Goal: Task Accomplishment & Management: Manage account settings

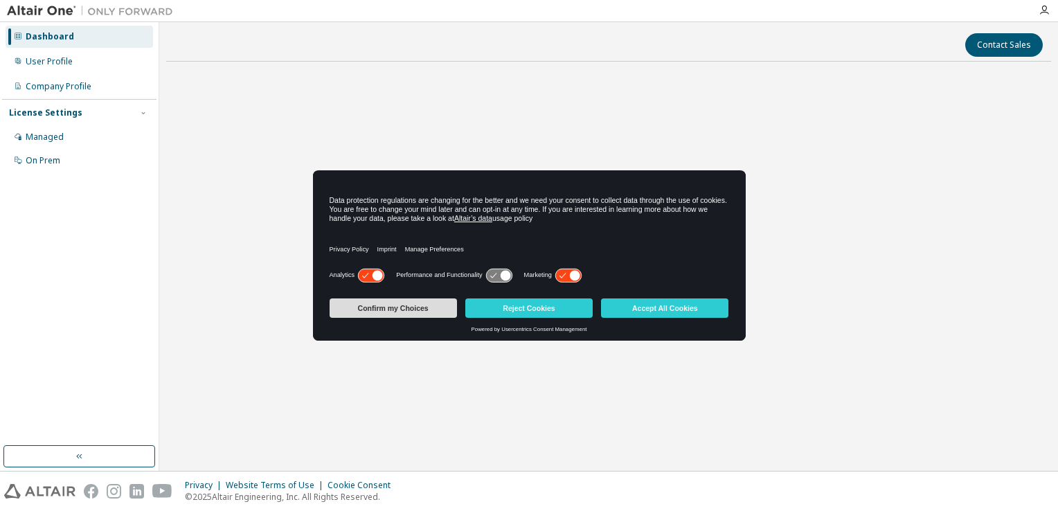
click at [397, 301] on button "Confirm my Choices" at bounding box center [392, 307] width 127 height 19
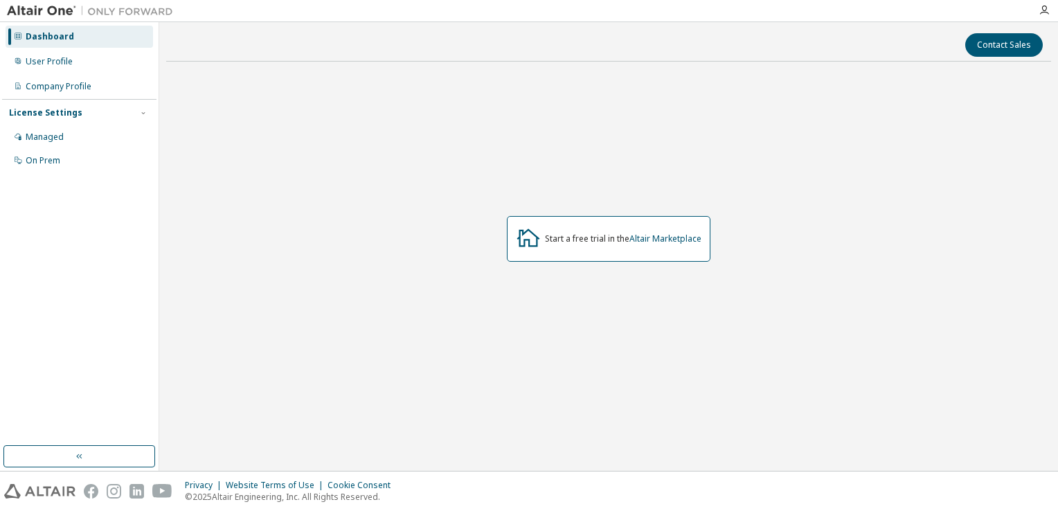
click at [633, 228] on div "Start a free trial in the Altair Marketplace" at bounding box center [608, 239] width 203 height 46
click at [63, 141] on div "Managed" at bounding box center [79, 137] width 147 height 22
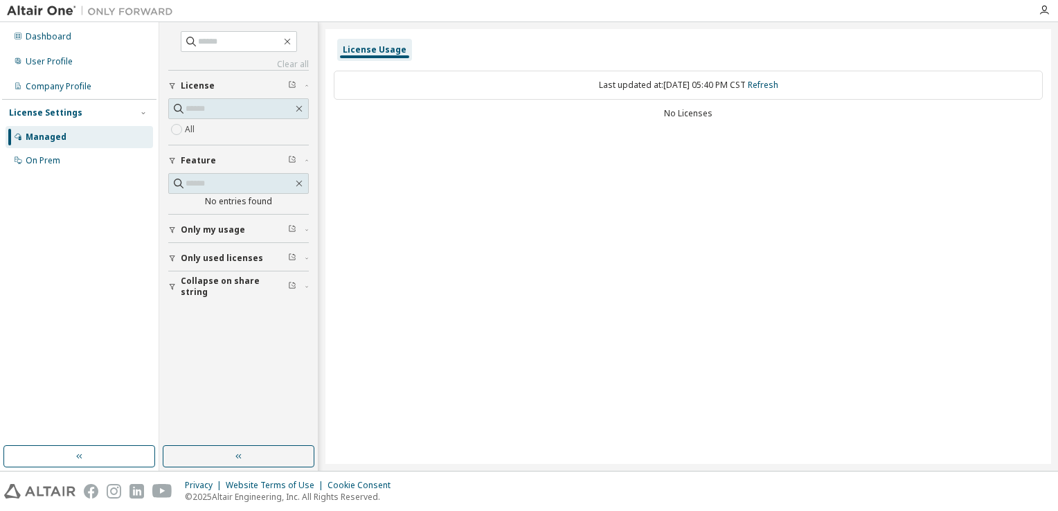
click at [716, 132] on div "License Usage Last updated at: Wed 2025-10-08 05:40 PM CST Refresh No Licenses" at bounding box center [687, 246] width 725 height 435
click at [214, 258] on span "Only used licenses" at bounding box center [222, 258] width 82 height 11
click at [191, 275] on label "Yes" at bounding box center [193, 279] width 17 height 17
click at [191, 275] on div "Yes No" at bounding box center [238, 287] width 141 height 33
click at [200, 253] on span "Only used licenses" at bounding box center [222, 258] width 82 height 11
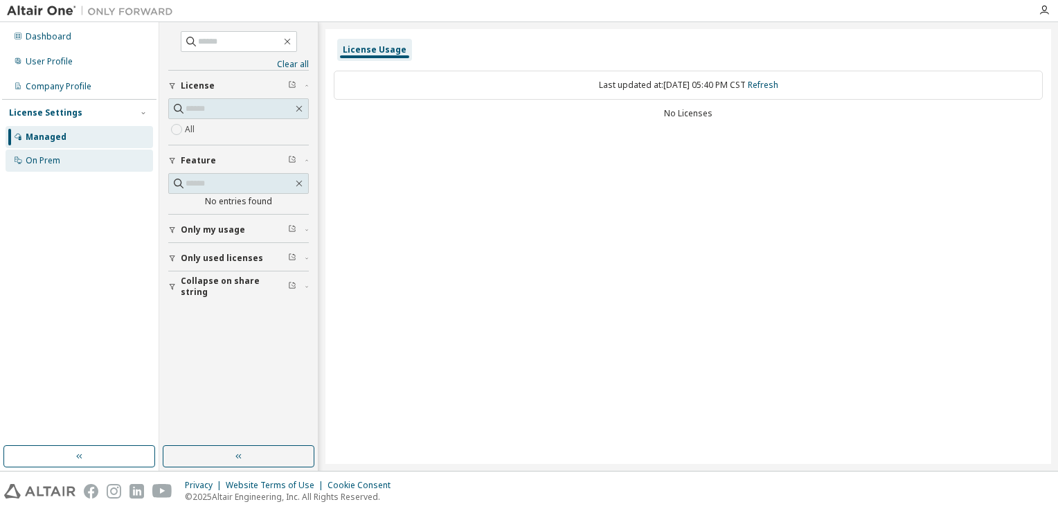
click at [71, 167] on div "On Prem" at bounding box center [79, 160] width 147 height 22
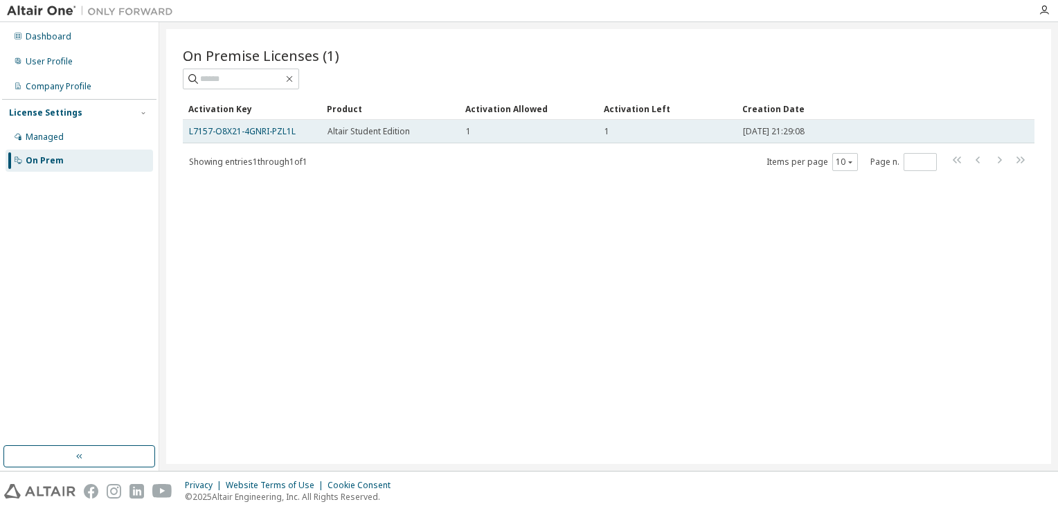
click at [392, 134] on span "Altair Student Edition" at bounding box center [368, 131] width 82 height 11
click at [259, 132] on link "L7157-O8X21-4GNRI-PZL1L" at bounding box center [242, 131] width 107 height 12
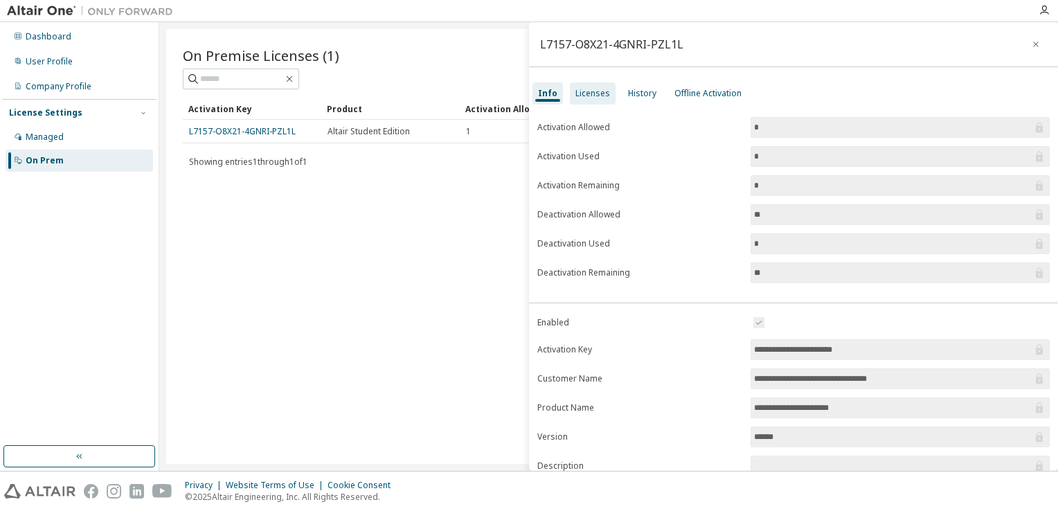
click at [575, 91] on div "Licenses" at bounding box center [592, 93] width 35 height 11
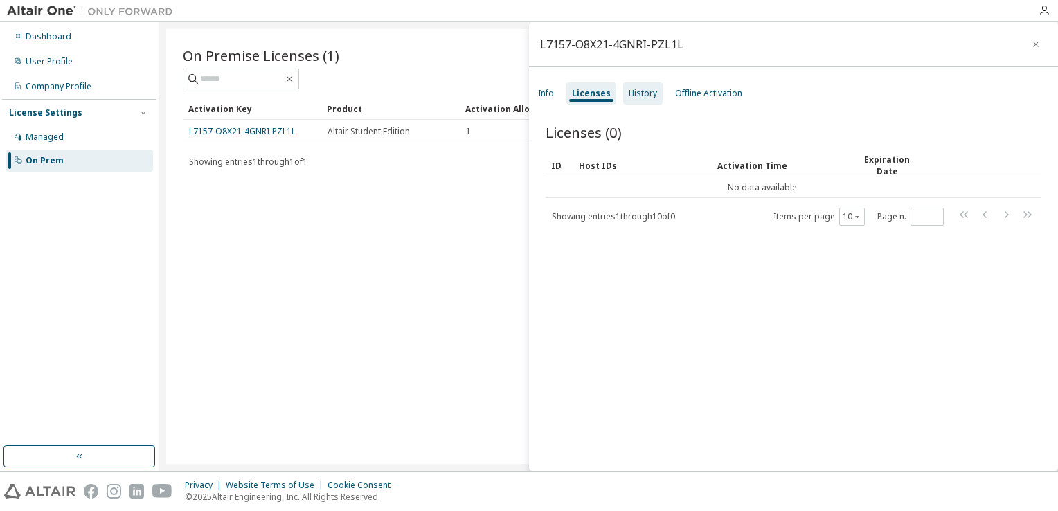
click at [642, 101] on div "History" at bounding box center [642, 93] width 39 height 22
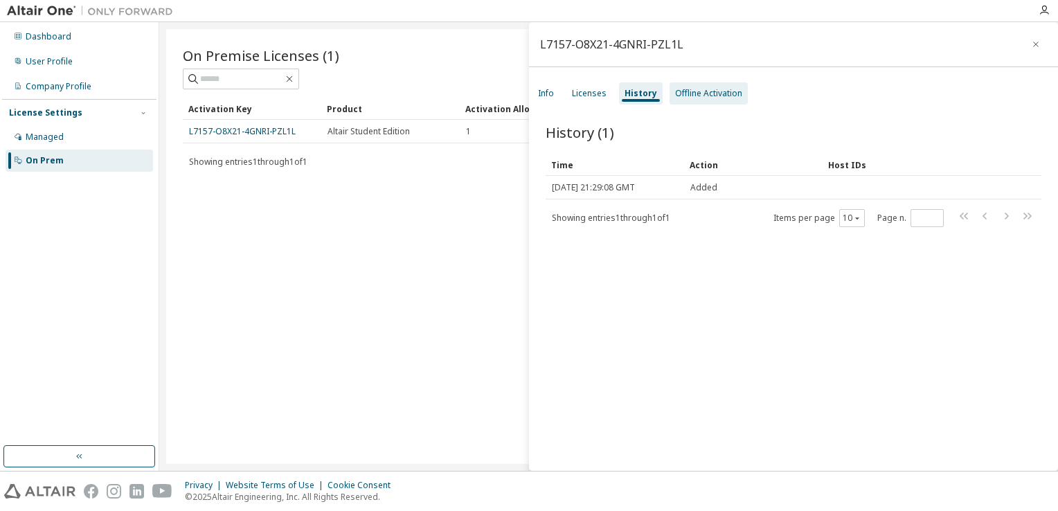
click at [697, 96] on div "Offline Activation" at bounding box center [708, 93] width 67 height 11
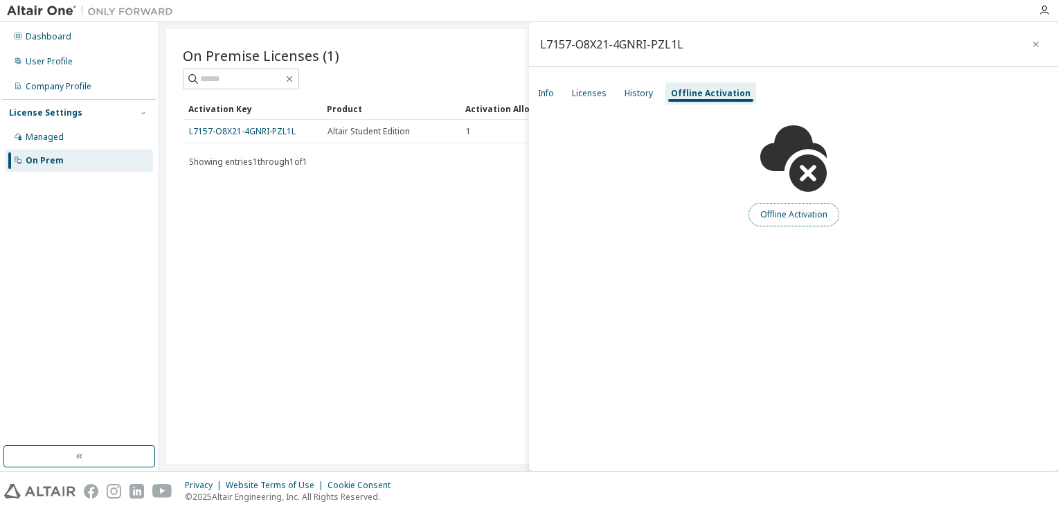
click at [804, 217] on button "Offline Activation" at bounding box center [793, 215] width 91 height 24
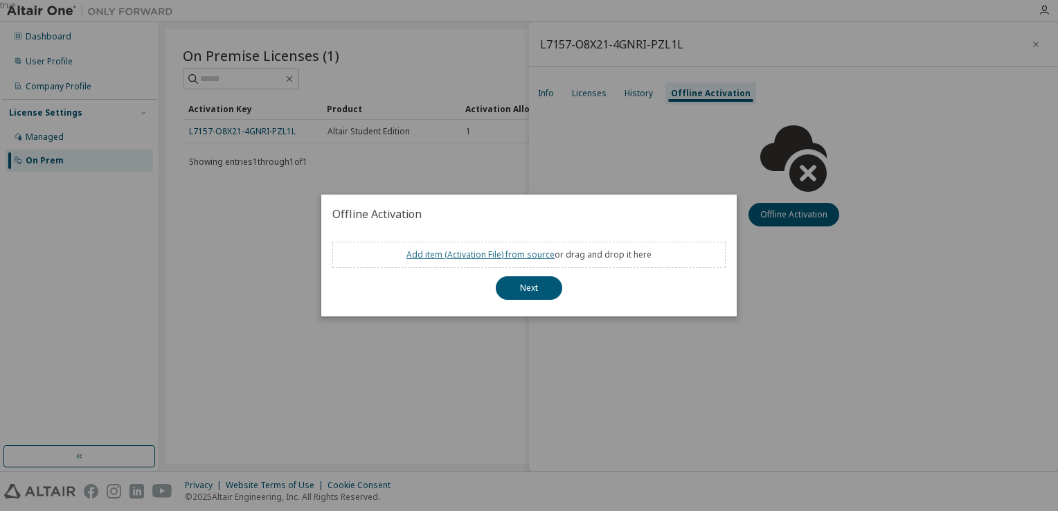
click at [457, 252] on link "Add item ( Activation File ) from source" at bounding box center [480, 254] width 148 height 12
click at [478, 259] on link "Add item ( Activation File ) from source" at bounding box center [480, 254] width 148 height 12
click at [174, 220] on div "true" at bounding box center [529, 255] width 1058 height 511
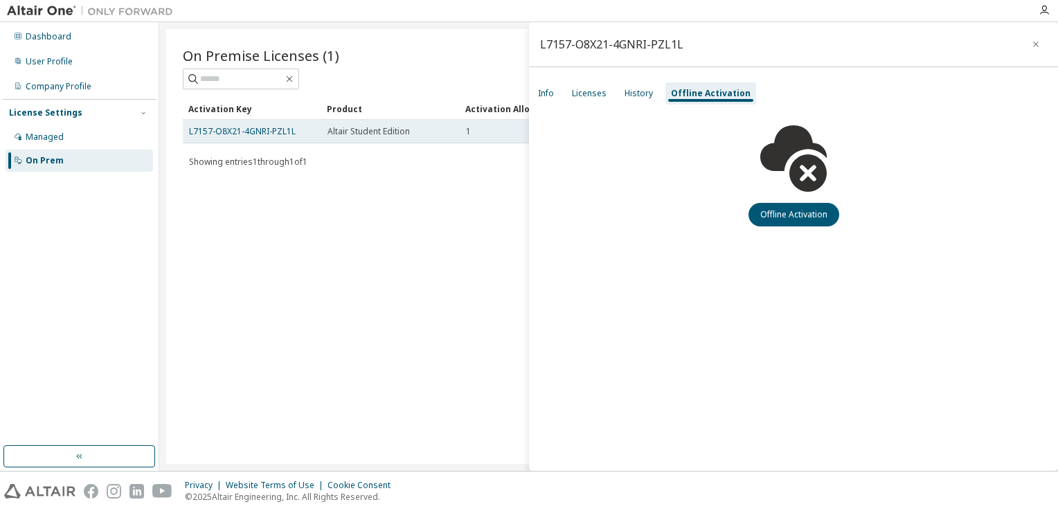
click at [318, 131] on td "L7157-O8X21-4GNRI-PZL1L" at bounding box center [252, 132] width 138 height 24
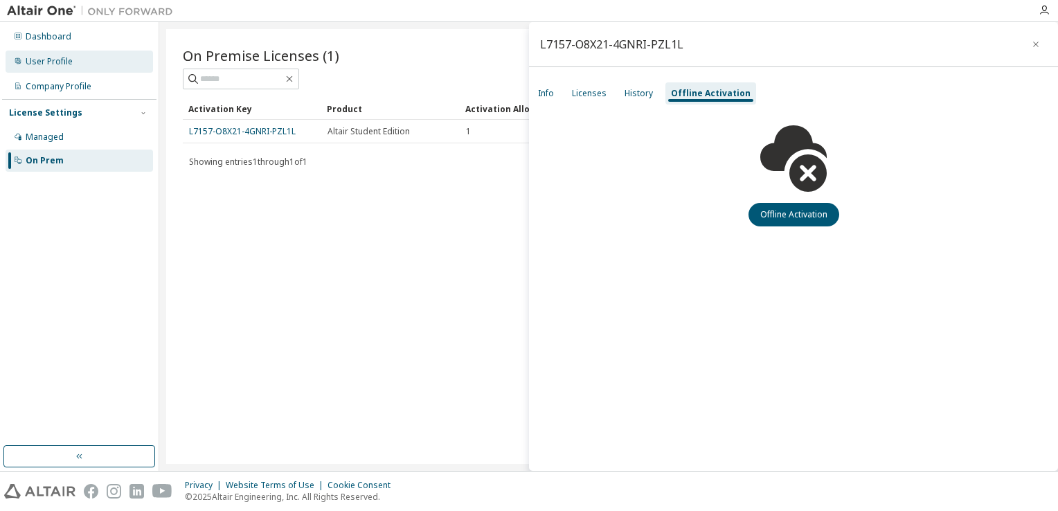
click at [57, 59] on div "User Profile" at bounding box center [49, 61] width 47 height 11
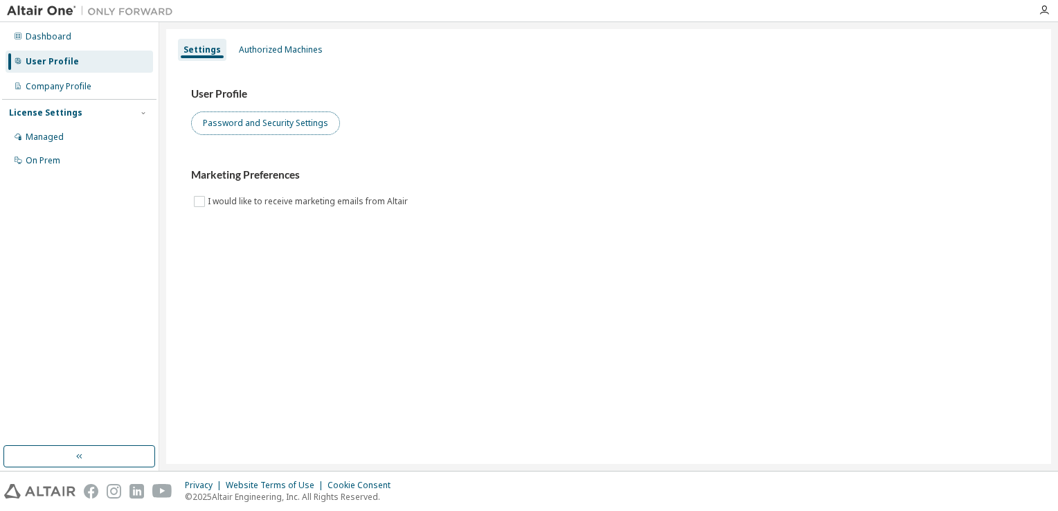
click at [266, 122] on button "Password and Security Settings" at bounding box center [265, 123] width 149 height 24
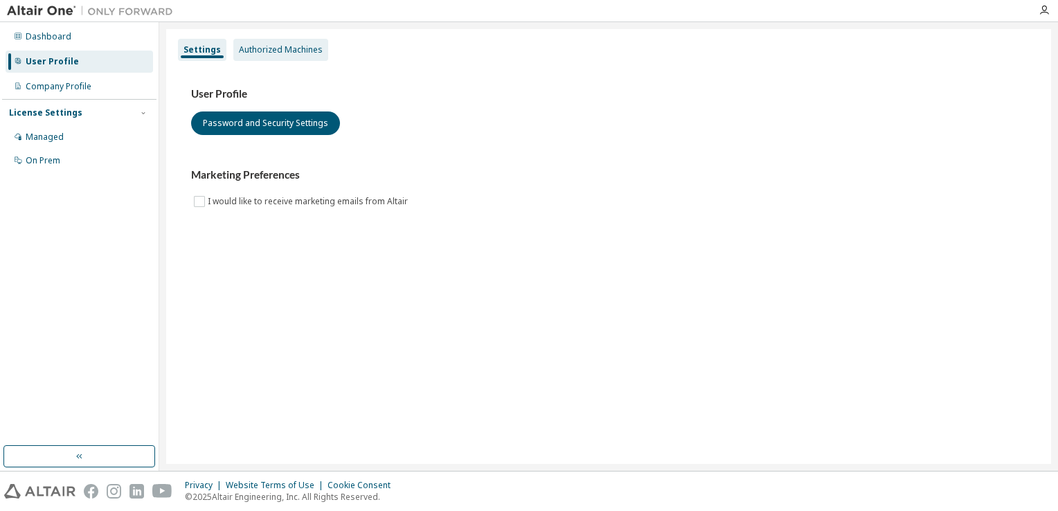
click at [265, 57] on div "Authorized Machines" at bounding box center [280, 50] width 95 height 22
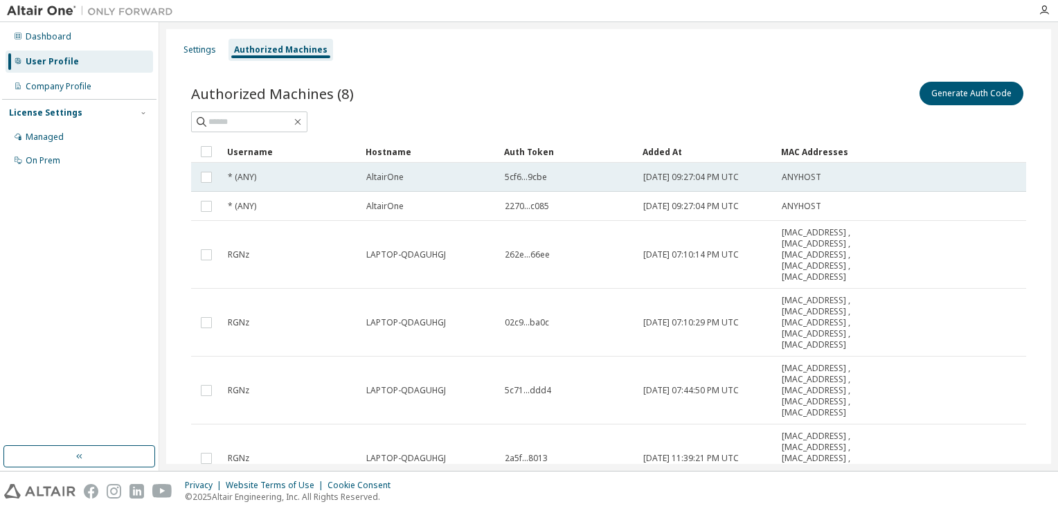
click at [459, 172] on div "AltairOne" at bounding box center [429, 177] width 126 height 11
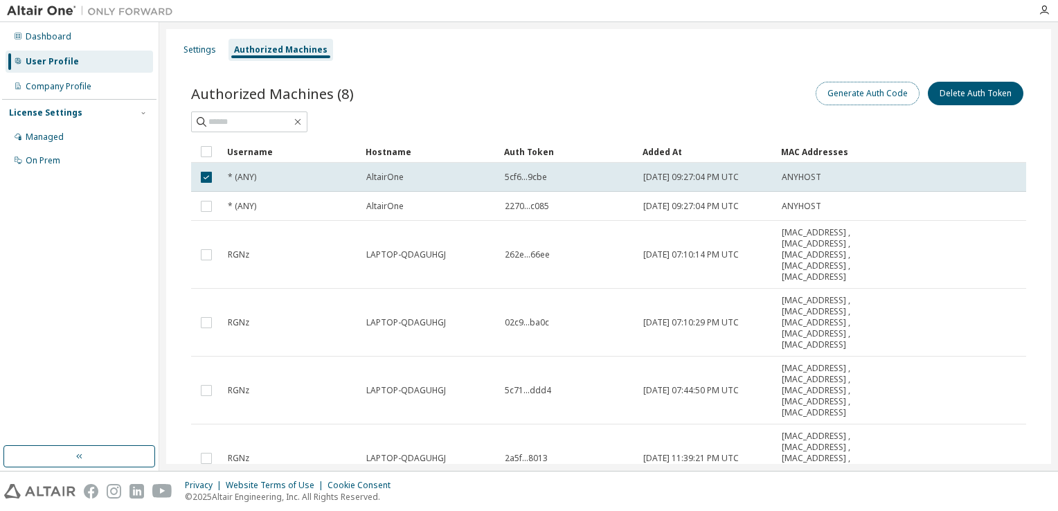
click at [880, 98] on button "Generate Auth Code" at bounding box center [867, 94] width 104 height 24
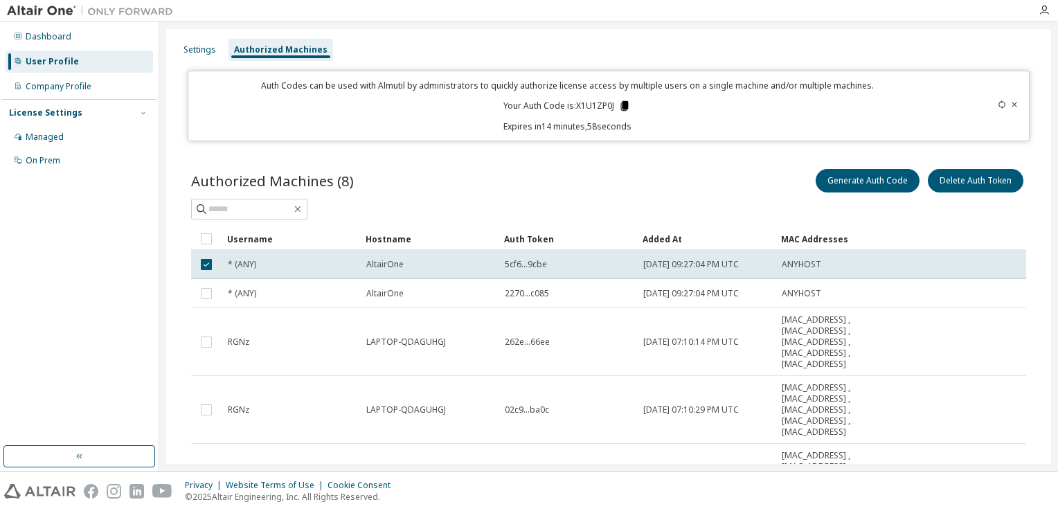
click at [621, 102] on icon at bounding box center [625, 106] width 8 height 10
click at [618, 102] on icon at bounding box center [624, 106] width 12 height 12
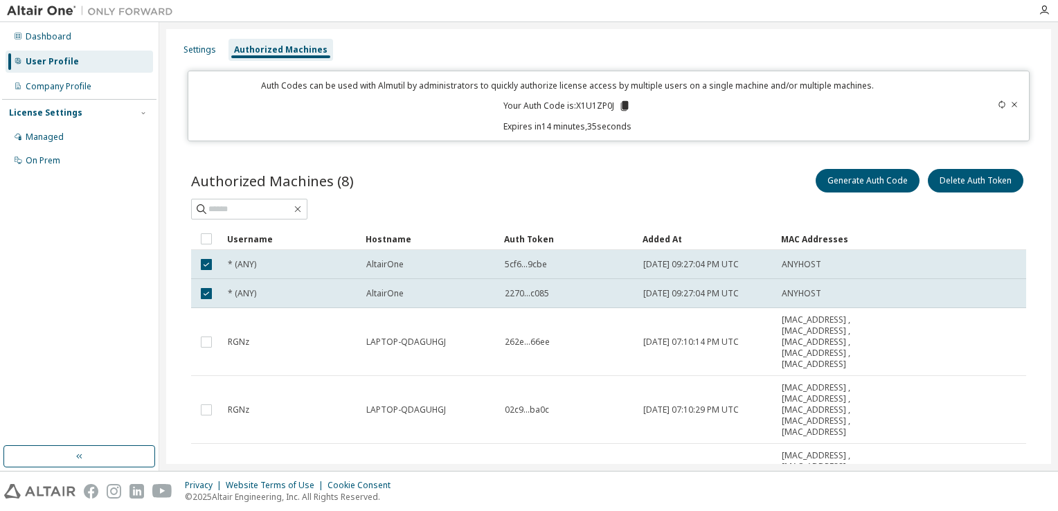
click at [634, 267] on td "5cf6...9cbe" at bounding box center [567, 264] width 138 height 29
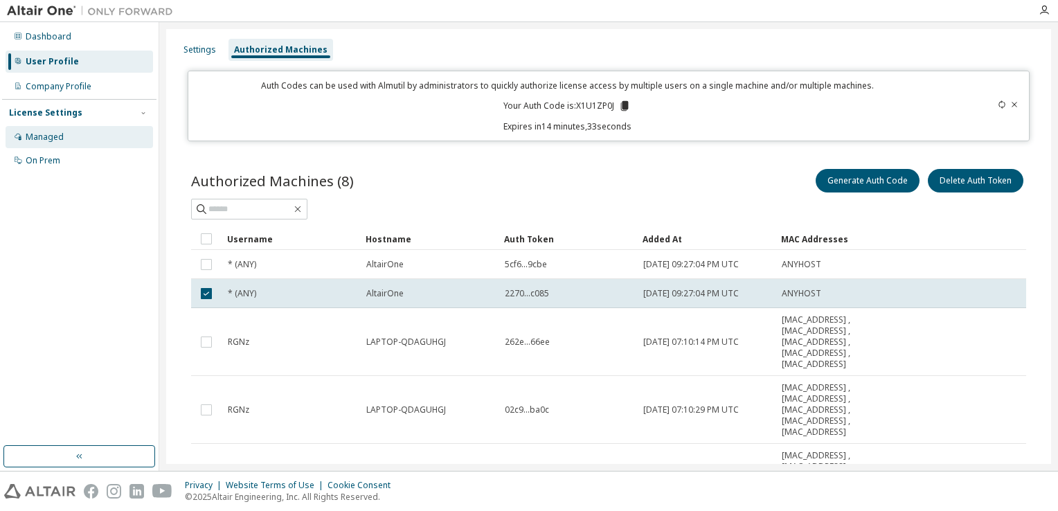
click at [63, 133] on div "Managed" at bounding box center [79, 137] width 147 height 22
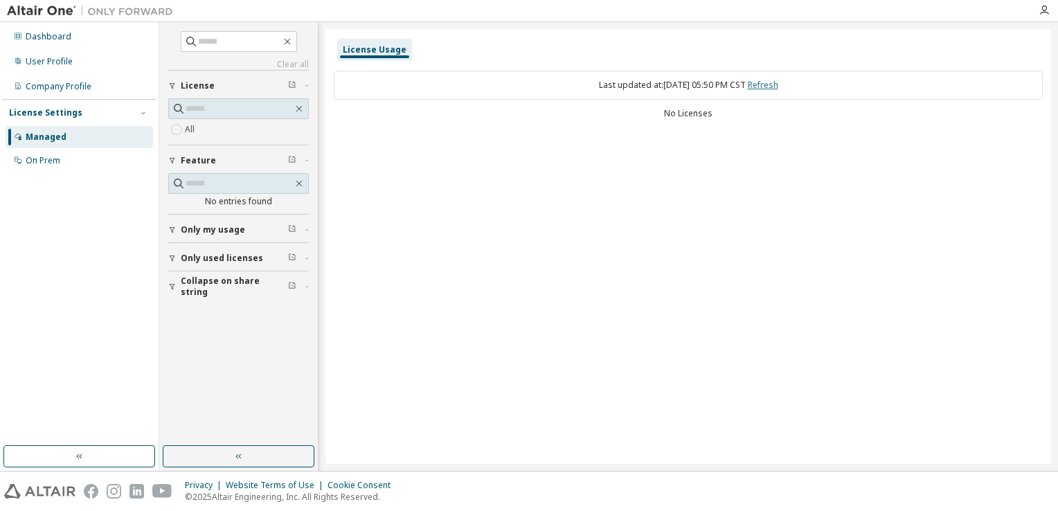
click at [770, 84] on link "Refresh" at bounding box center [762, 85] width 30 height 12
